Goal: Transaction & Acquisition: Obtain resource

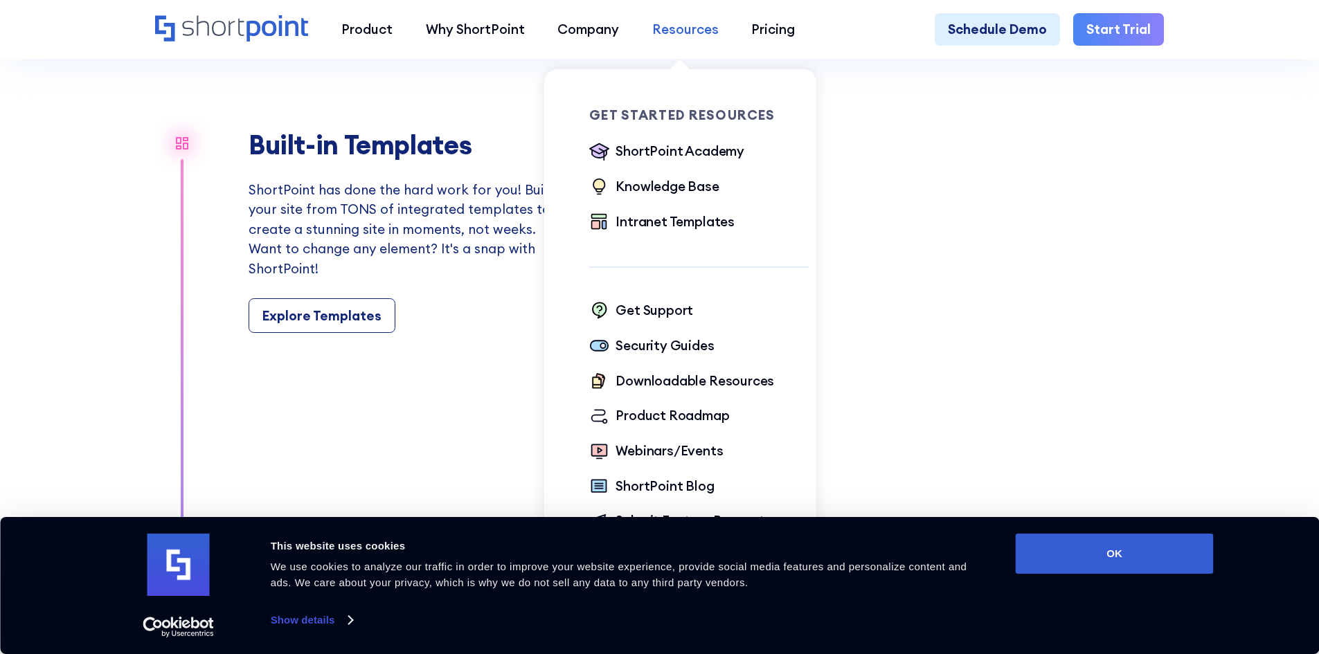
scroll to position [1661, 0]
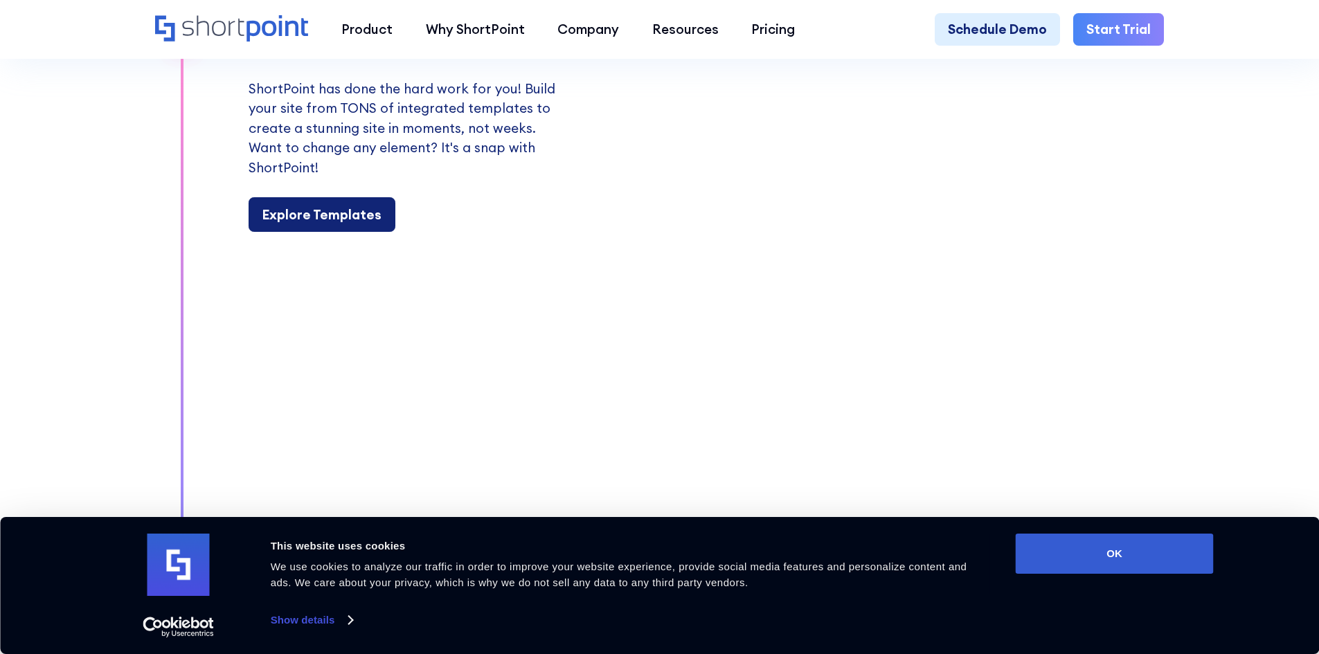
click at [322, 225] on div "Explore Templates" at bounding box center [321, 215] width 119 height 20
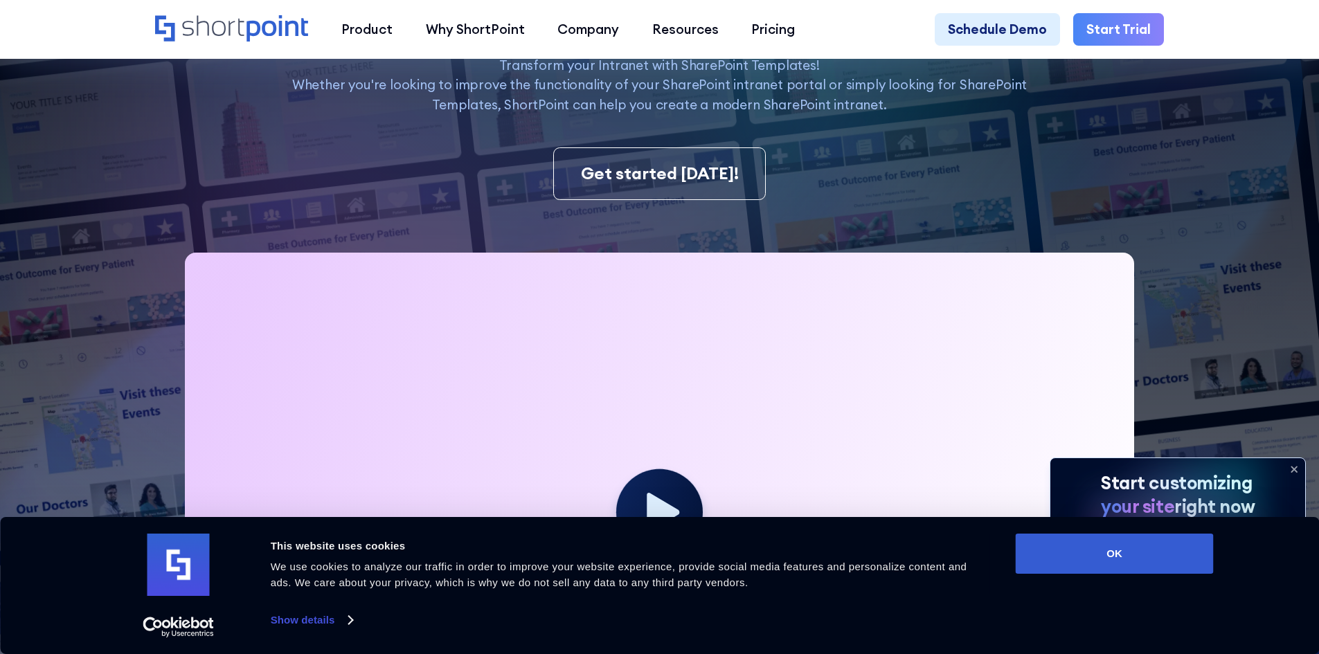
scroll to position [554, 0]
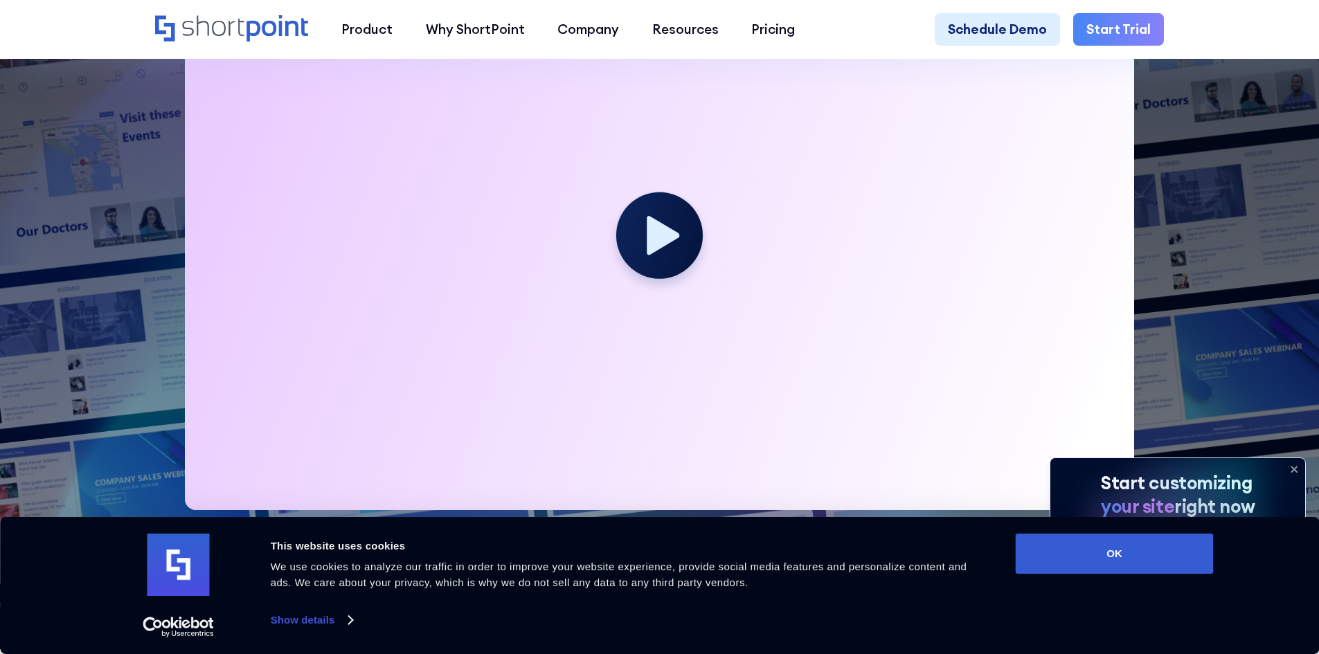
click at [1290, 469] on icon at bounding box center [1294, 469] width 22 height 22
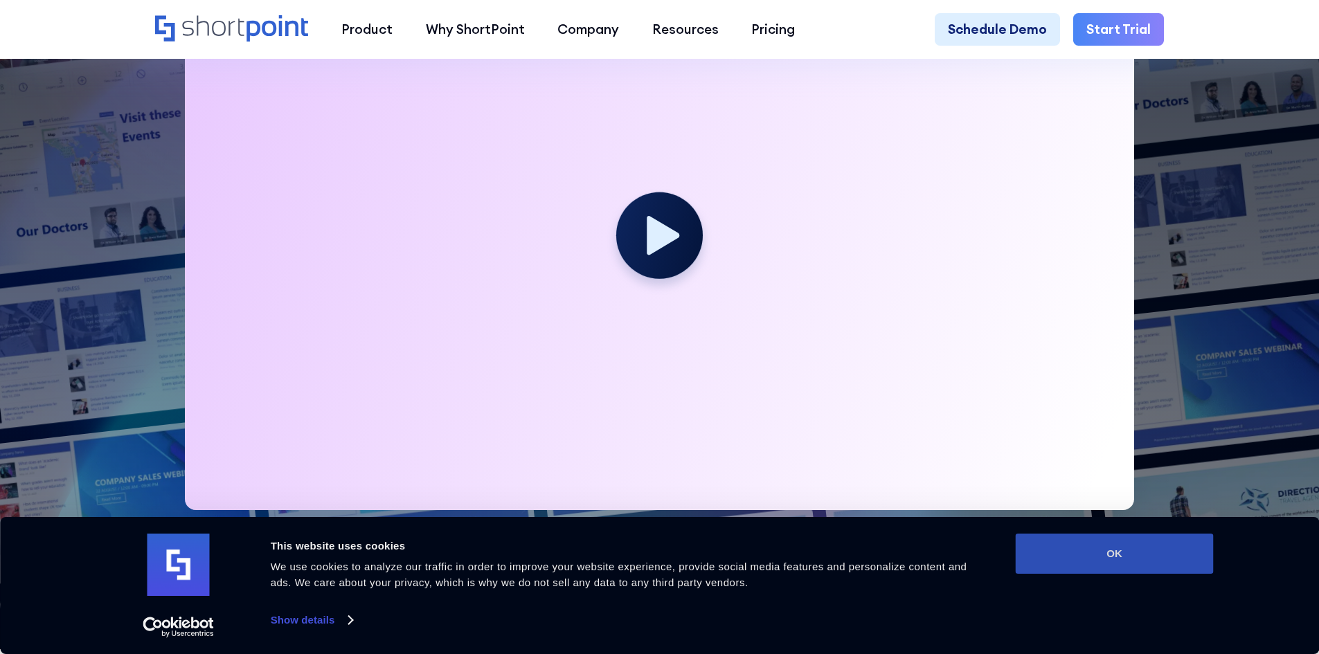
click at [1117, 549] on button "OK" at bounding box center [1115, 554] width 198 height 40
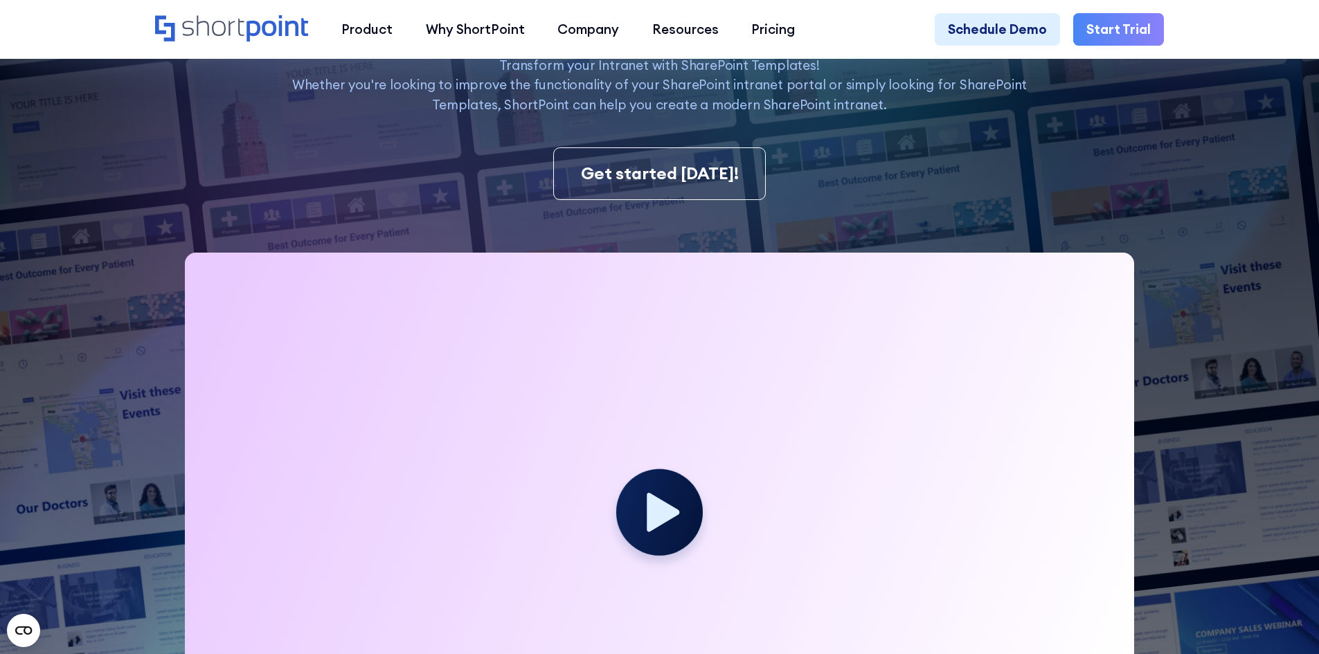
scroll to position [0, 0]
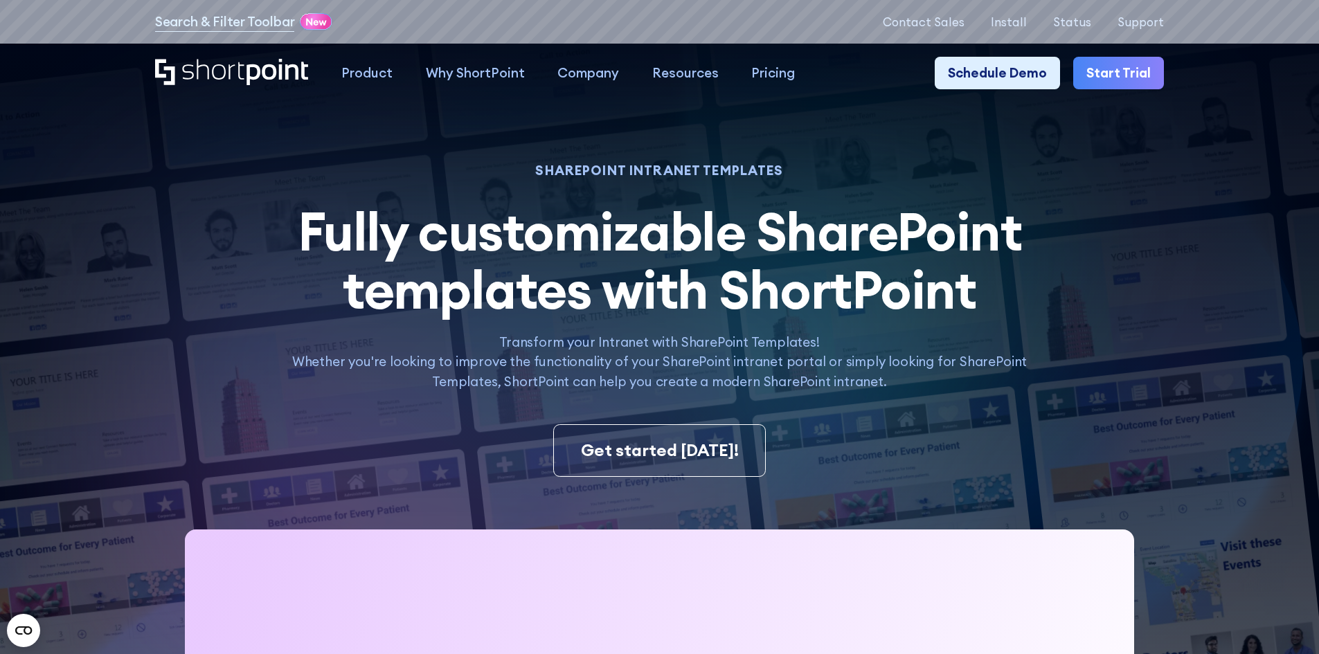
click at [217, 69] on icon "Home" at bounding box center [231, 72] width 153 height 26
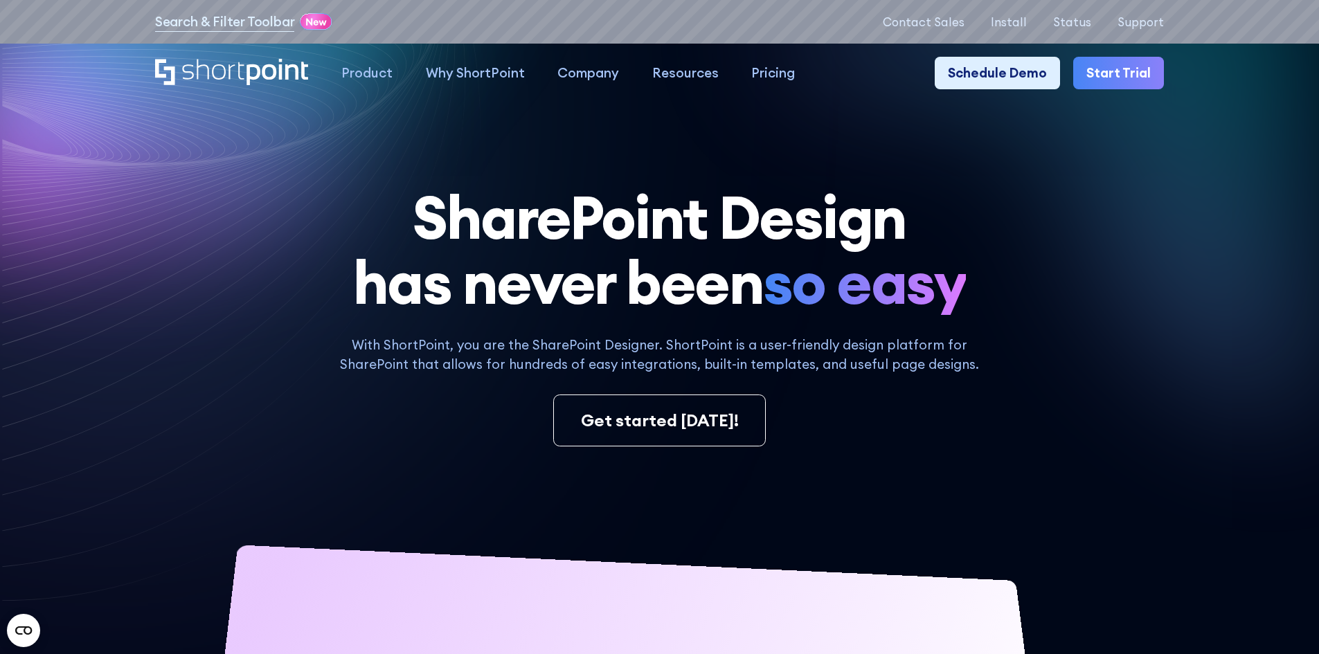
click at [1063, 333] on div "SharePoint Design has never been so easy With ShortPoint, you are the SharePoin…" at bounding box center [659, 616] width 1009 height 862
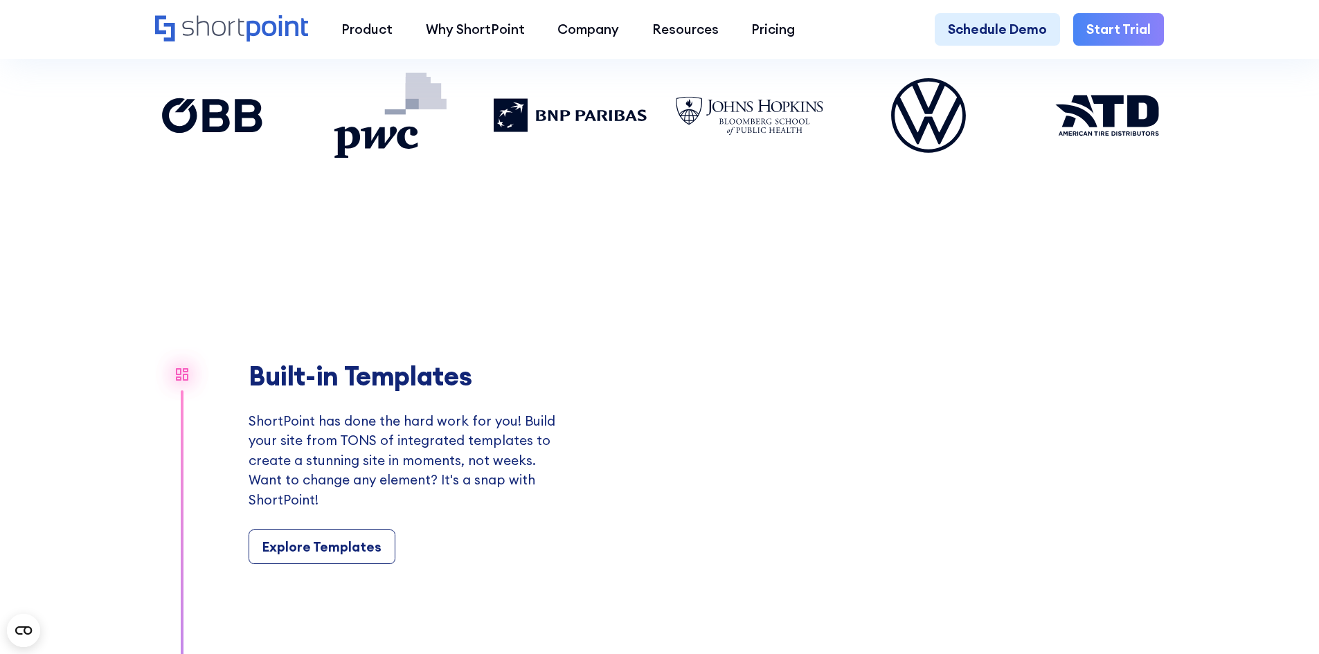
scroll to position [1523, 0]
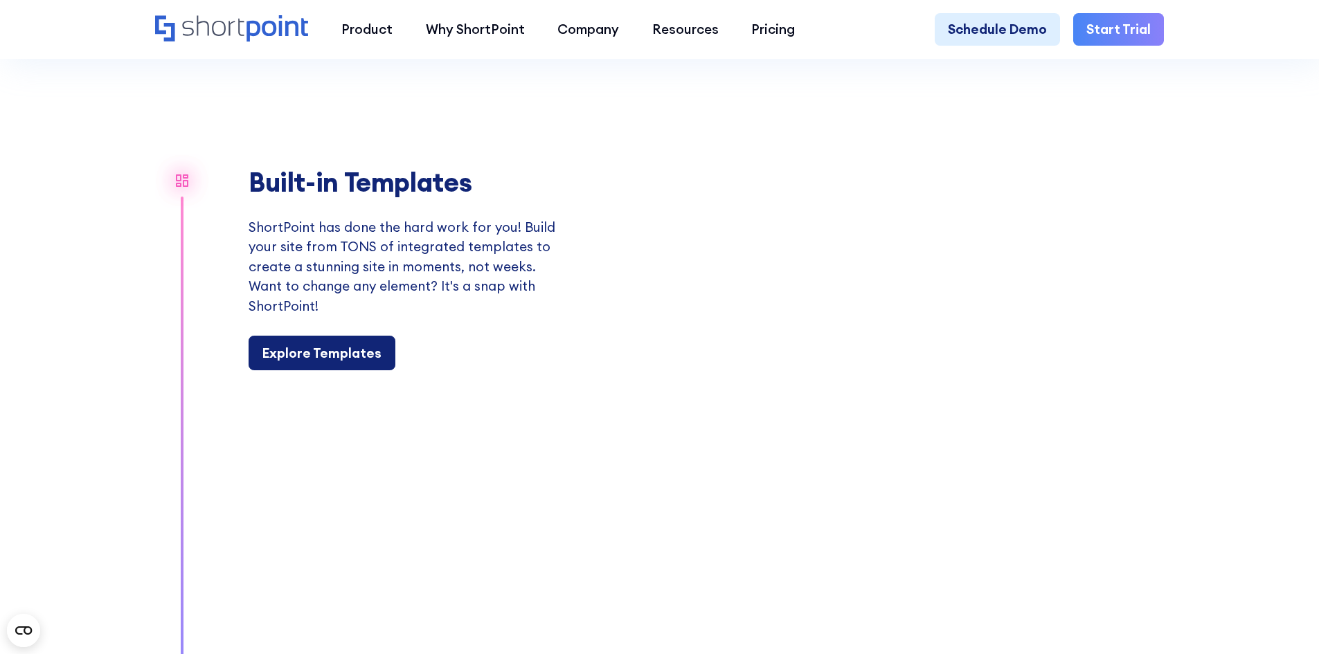
click at [351, 363] on div "Explore Templates" at bounding box center [321, 353] width 119 height 20
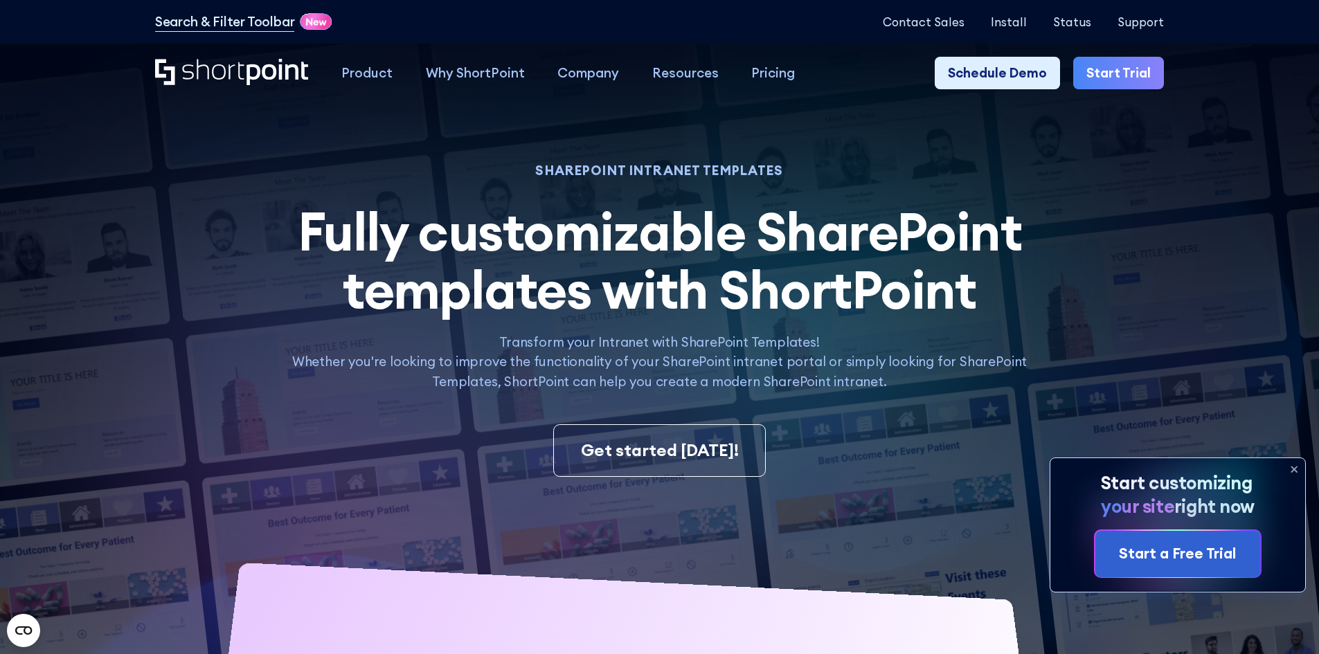
click at [1292, 467] on icon at bounding box center [1294, 470] width 6 height 6
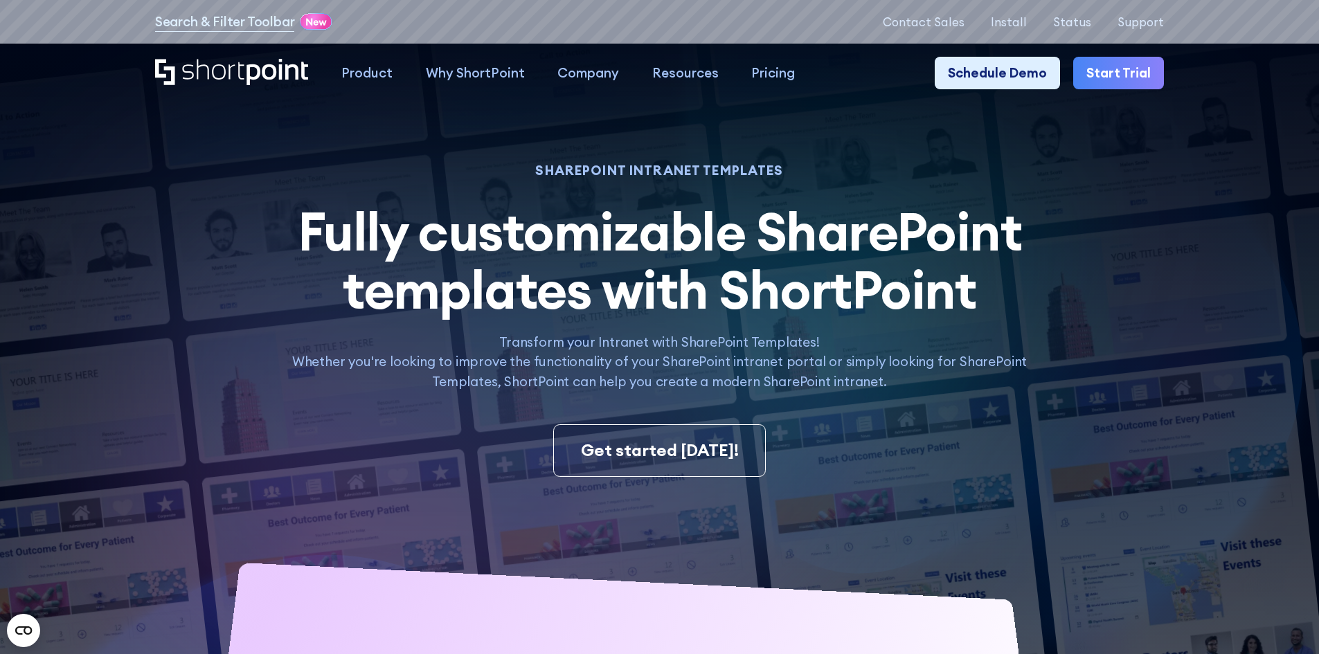
click at [181, 119] on img at bounding box center [626, 434] width 1384 height 868
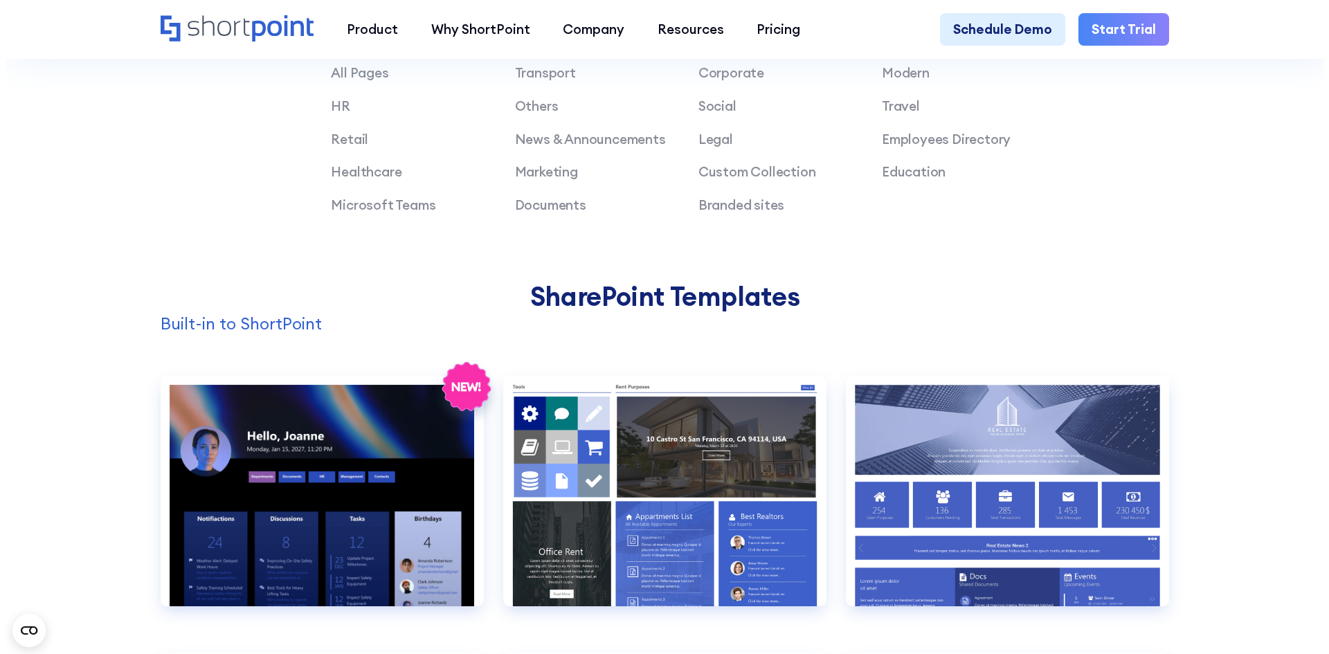
scroll to position [1454, 0]
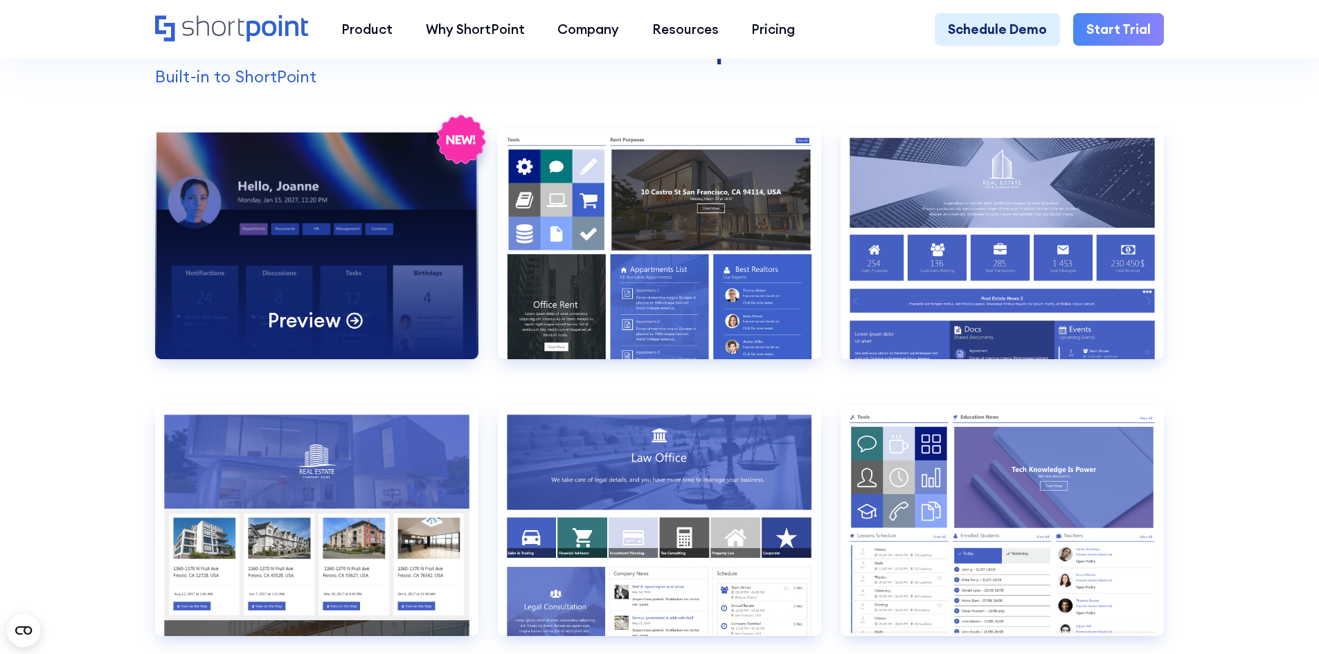
click at [343, 279] on div "Preview" at bounding box center [316, 244] width 323 height 231
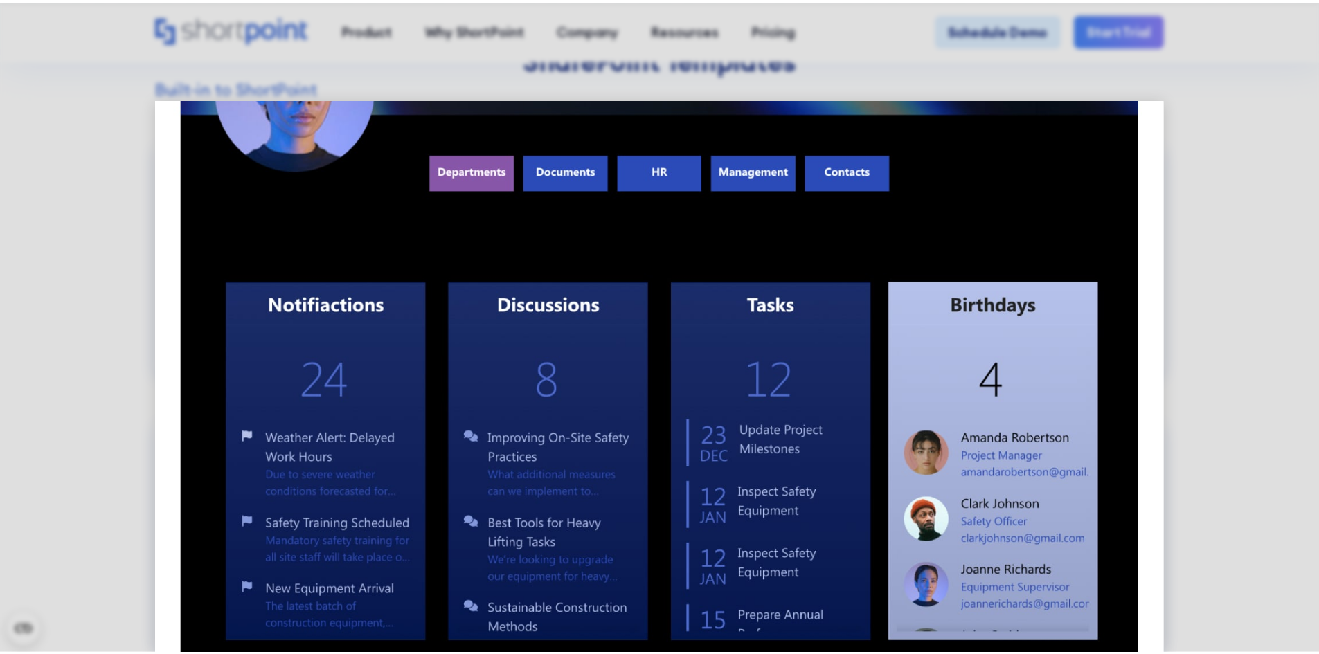
scroll to position [415, 0]
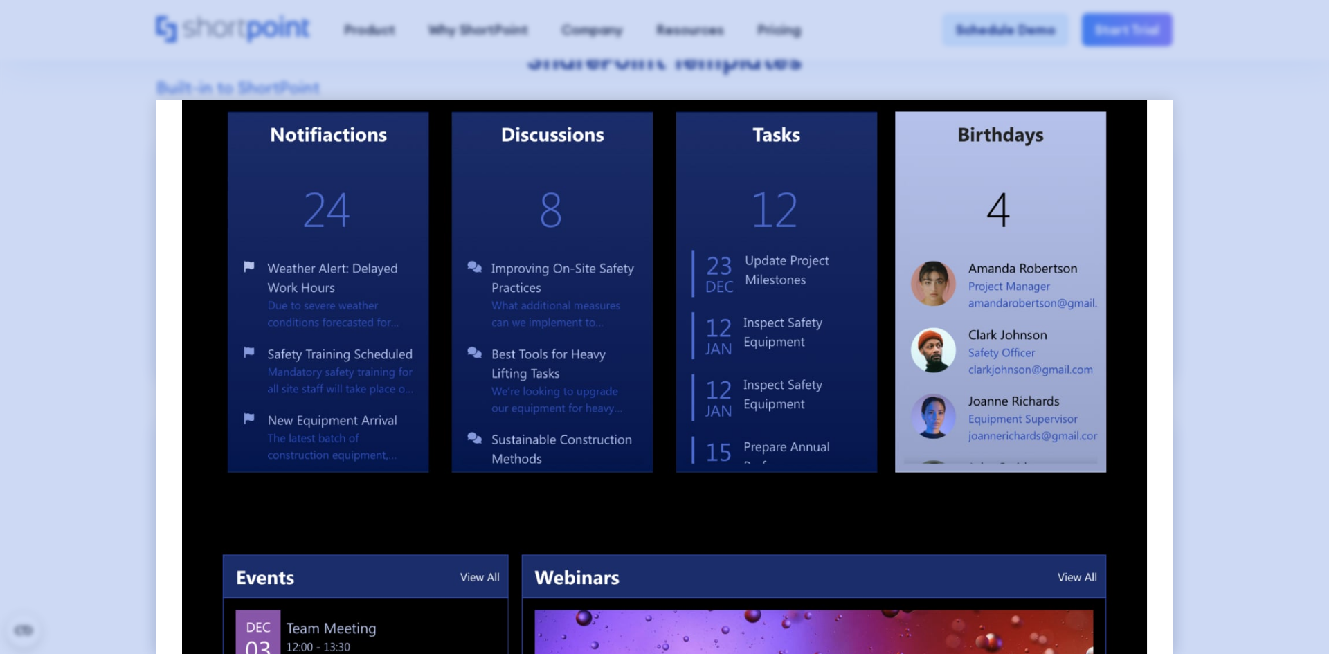
click at [1210, 413] on div at bounding box center [664, 327] width 1329 height 654
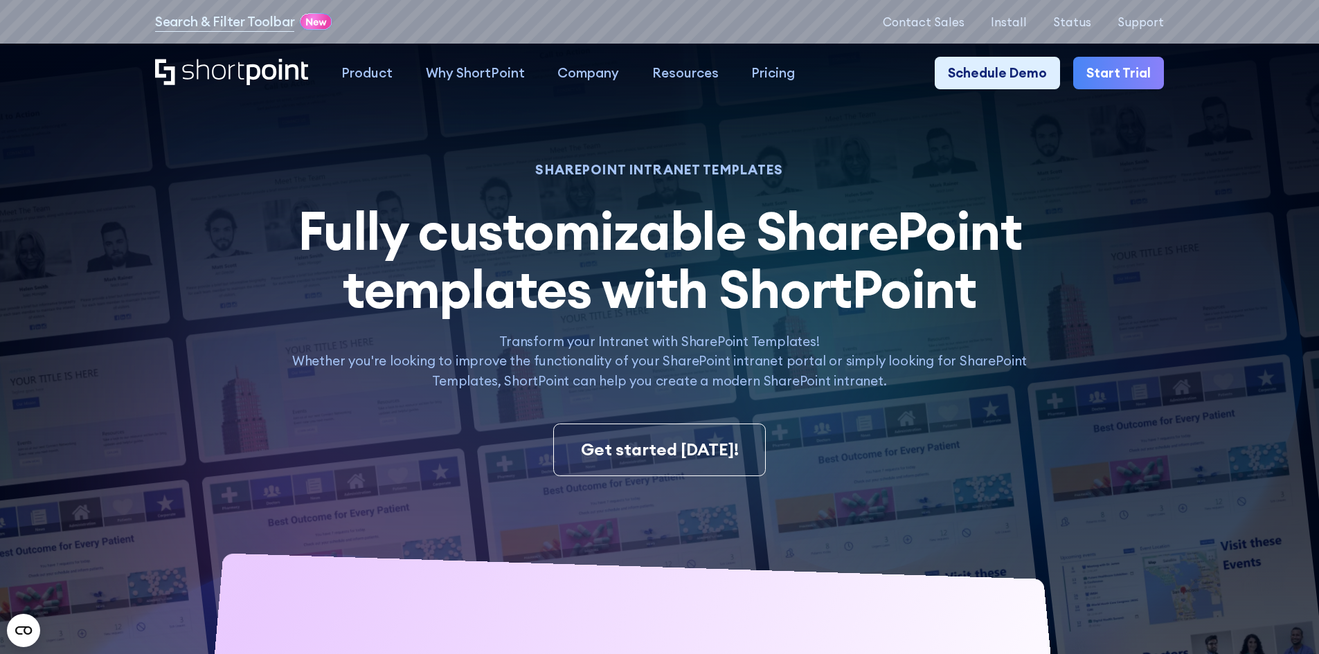
scroll to position [0, 0]
